Goal: Check status: Check status

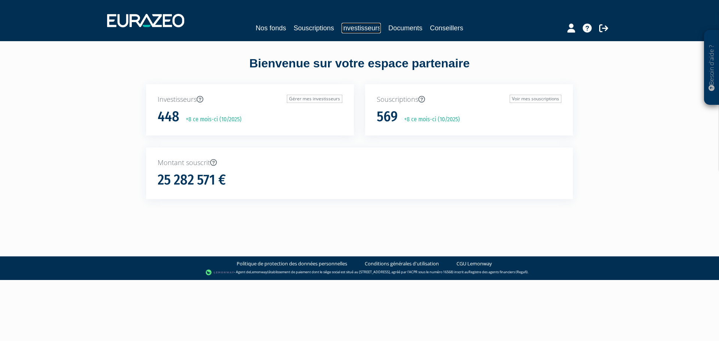
click at [363, 26] on link "Investisseurs" at bounding box center [361, 28] width 39 height 10
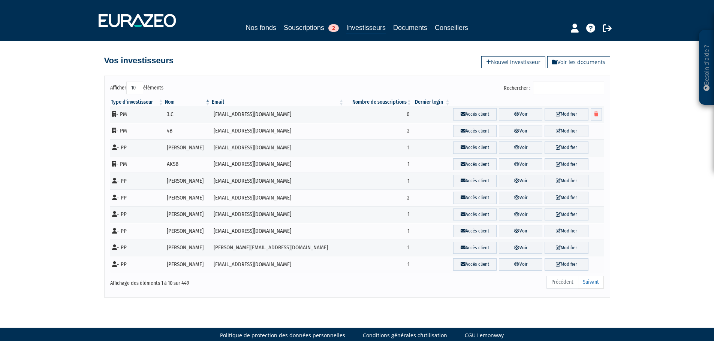
click at [550, 89] on input "Rechercher :" at bounding box center [568, 88] width 71 height 13
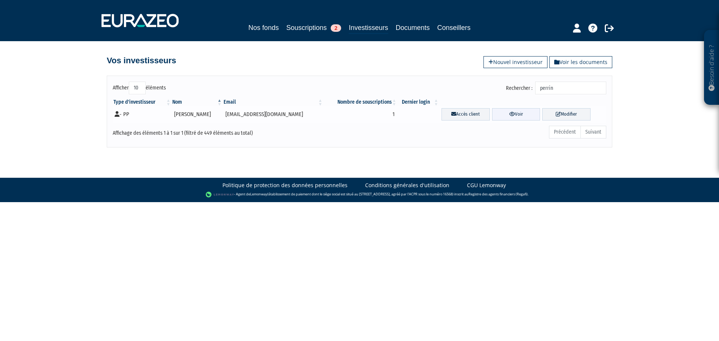
type input "perrin"
click at [510, 114] on icon at bounding box center [513, 114] width 6 height 5
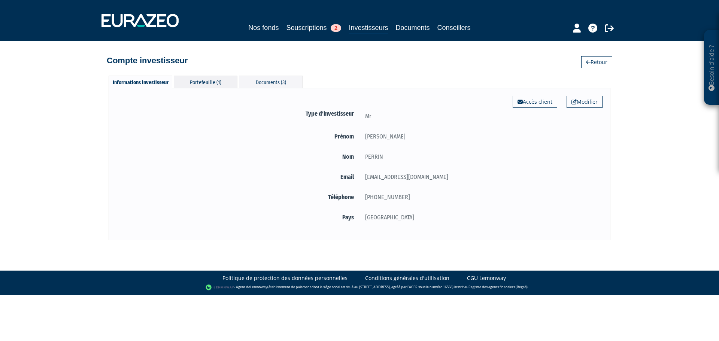
click at [210, 80] on div "Portefeuille (1)" at bounding box center [206, 82] width 64 height 12
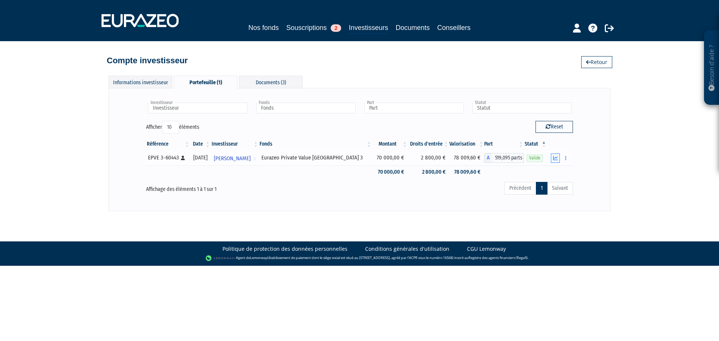
click at [555, 158] on icon "button" at bounding box center [555, 158] width 5 height 5
